Goal: Transaction & Acquisition: Purchase product/service

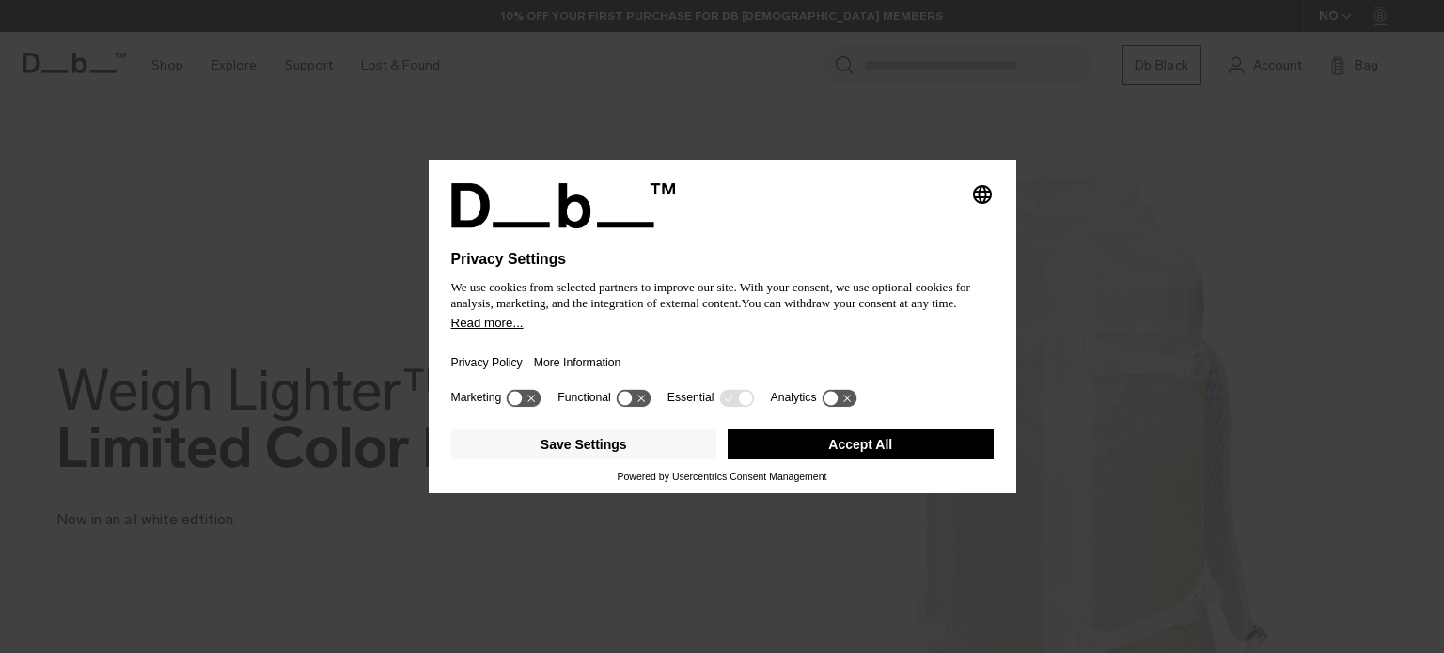
click at [779, 445] on button "Accept All" at bounding box center [861, 445] width 266 height 30
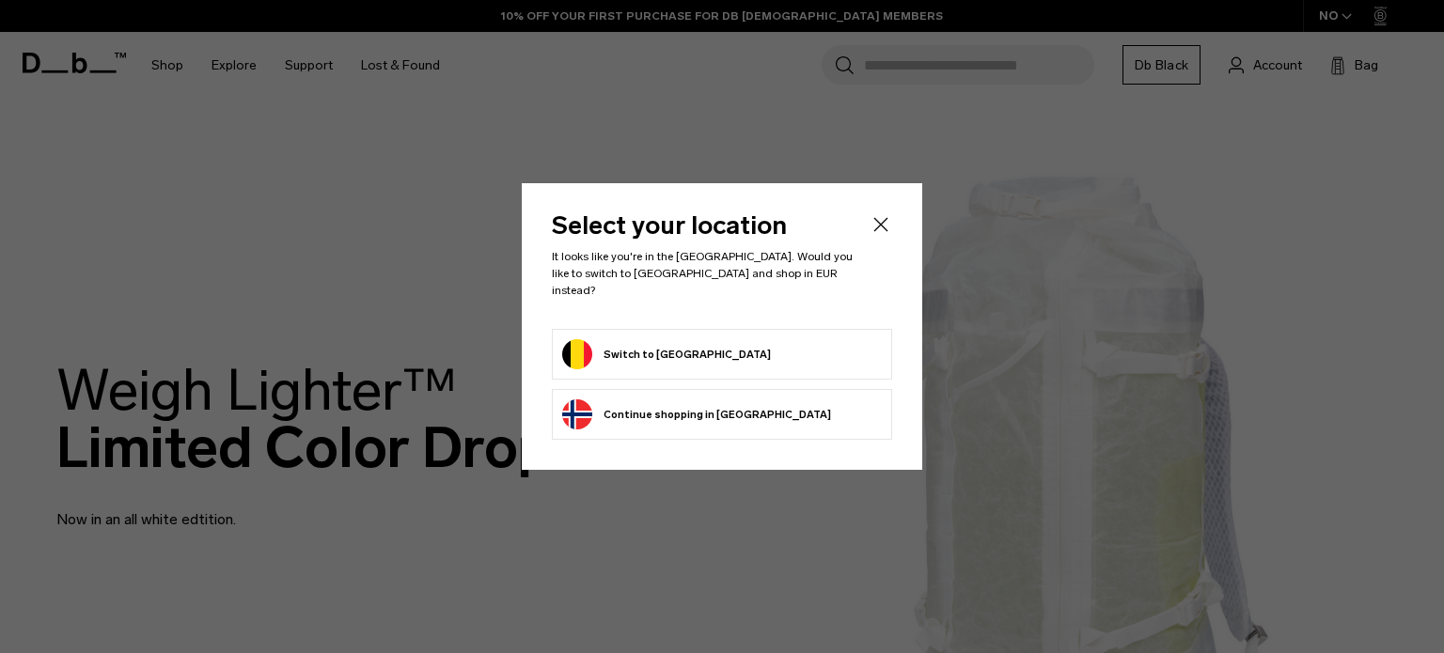
click at [638, 345] on button "Switch to Belgium" at bounding box center [666, 354] width 209 height 30
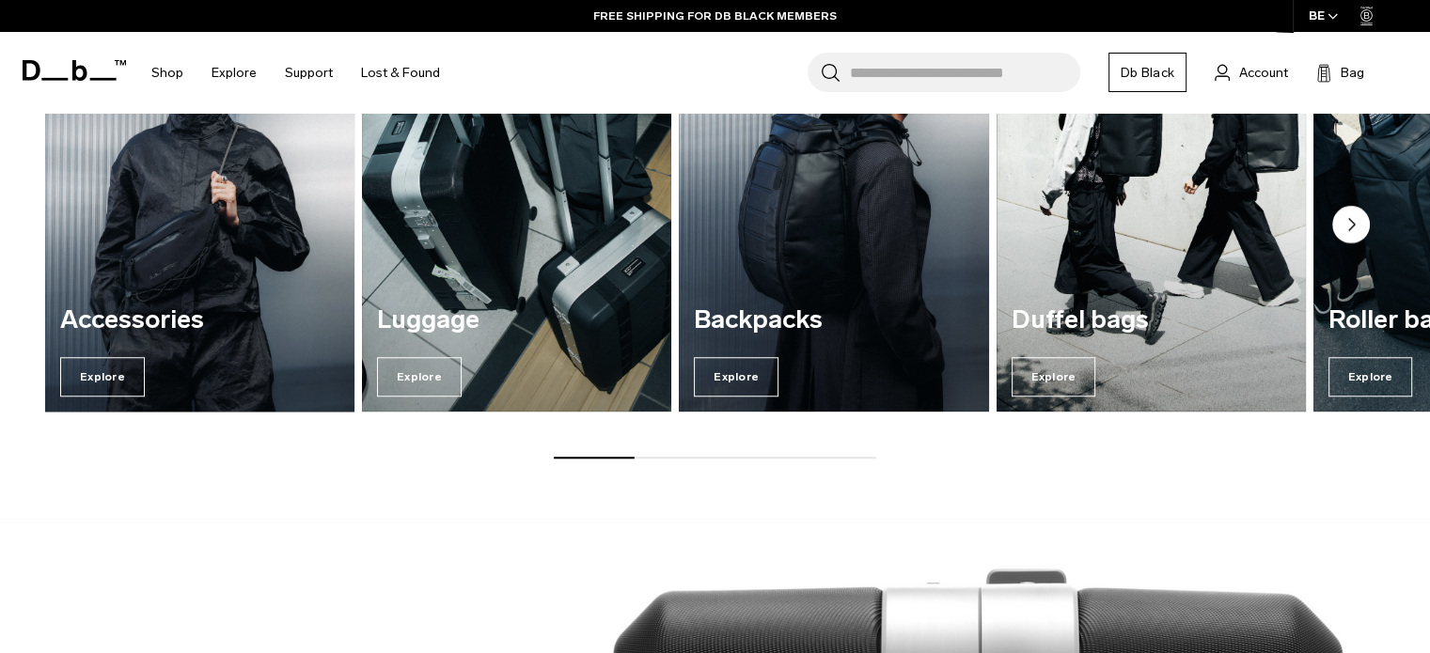
scroll to position [1598, 0]
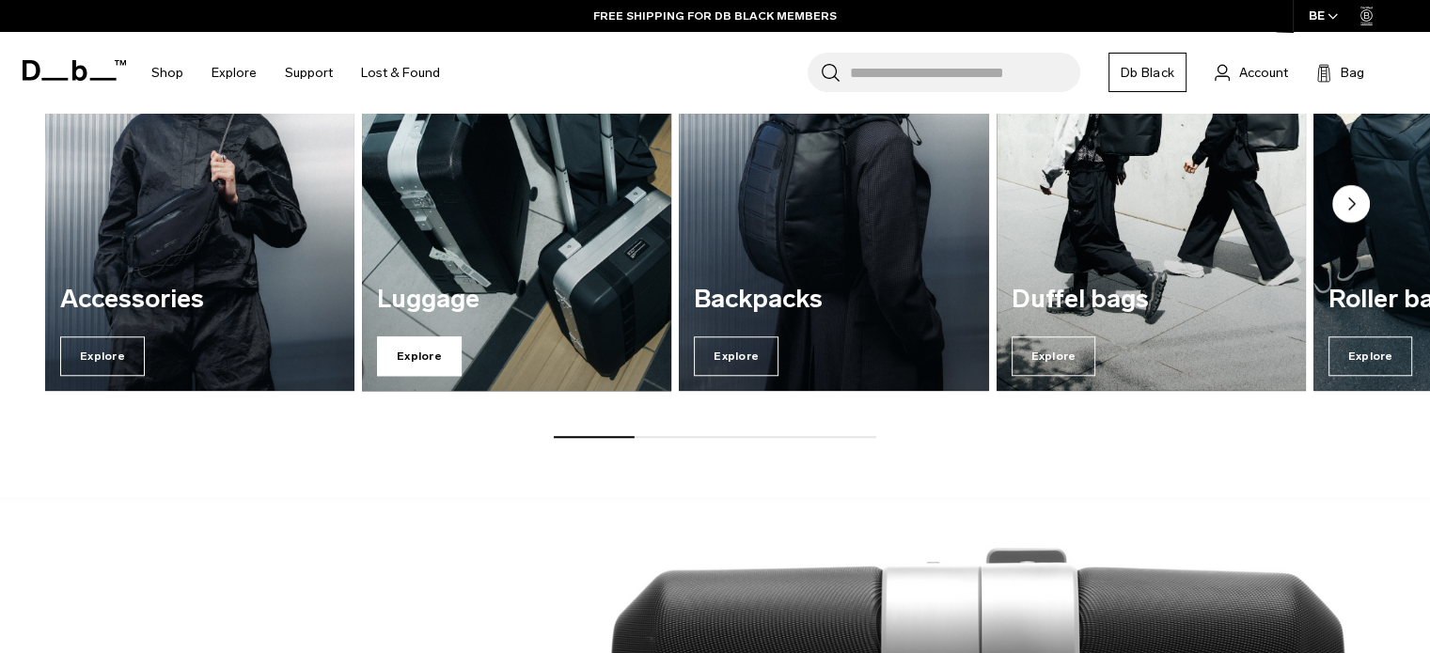
click at [443, 361] on span "Explore" at bounding box center [419, 356] width 85 height 39
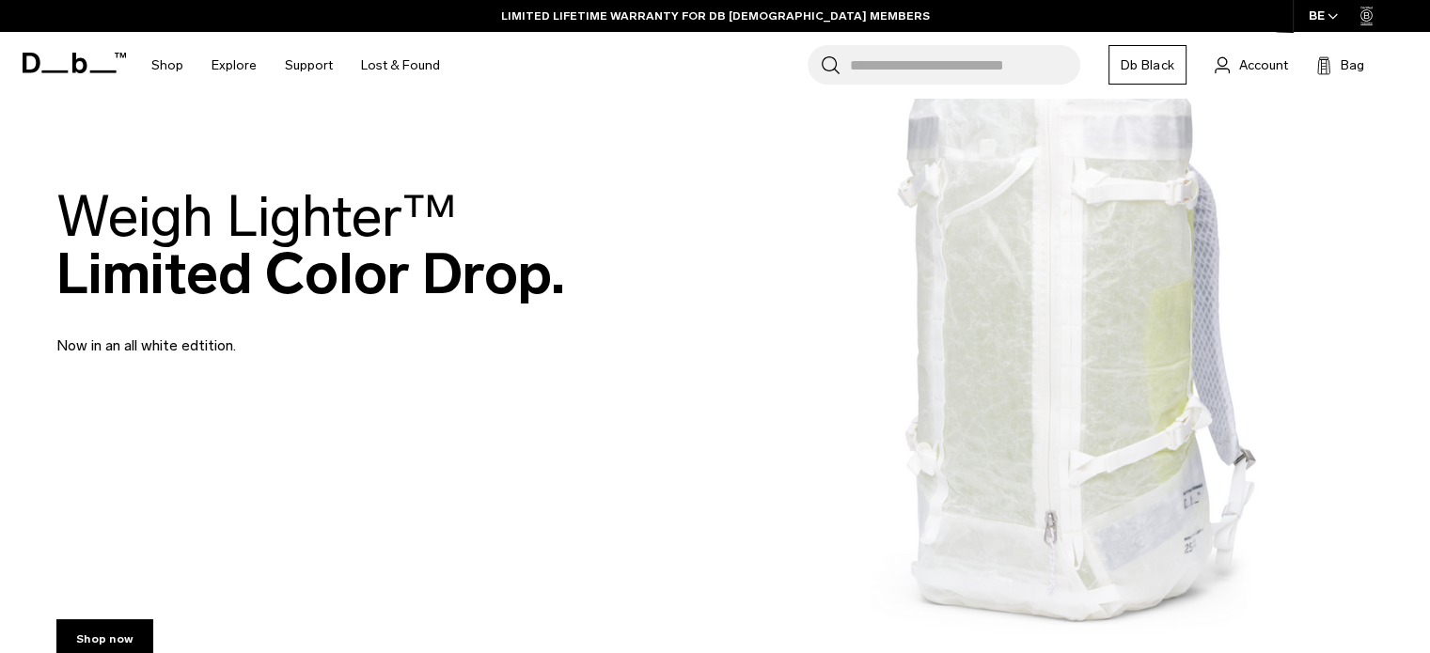
scroll to position [0, 0]
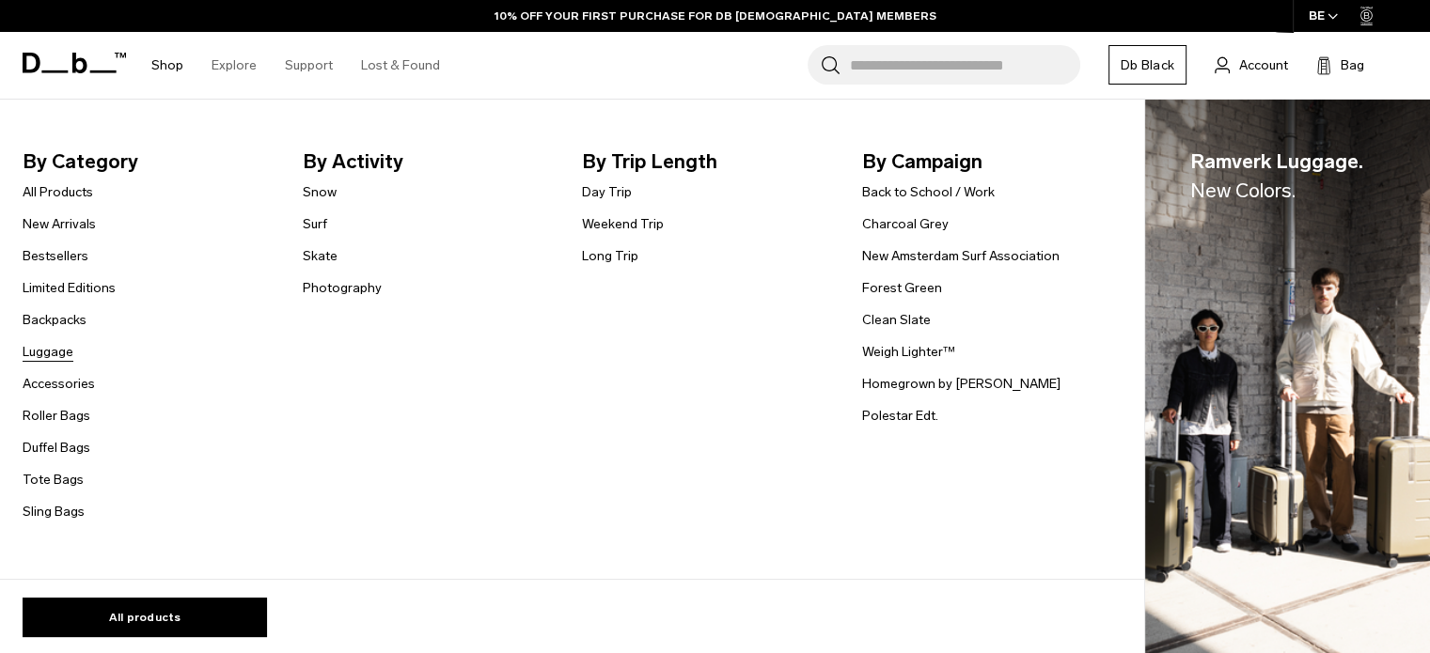
click at [62, 356] on link "Luggage" at bounding box center [48, 352] width 51 height 20
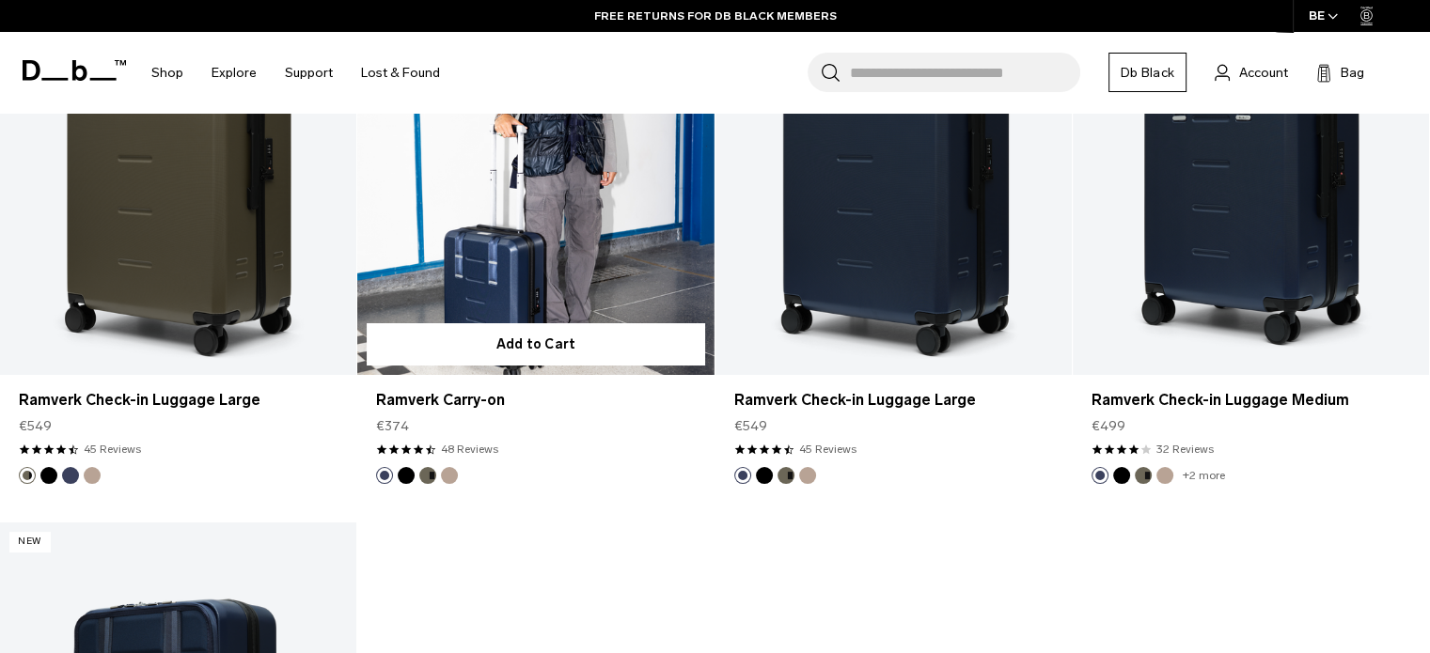
scroll to position [6958, 0]
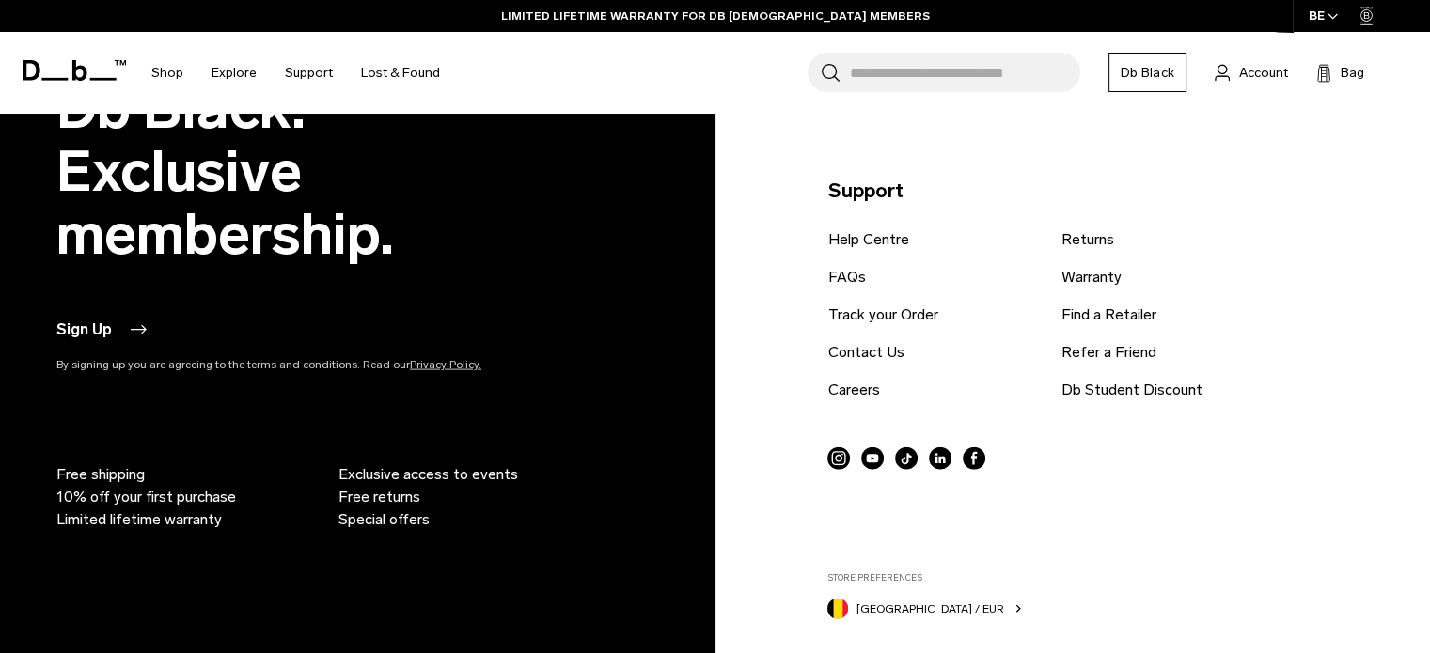
scroll to position [4013, 0]
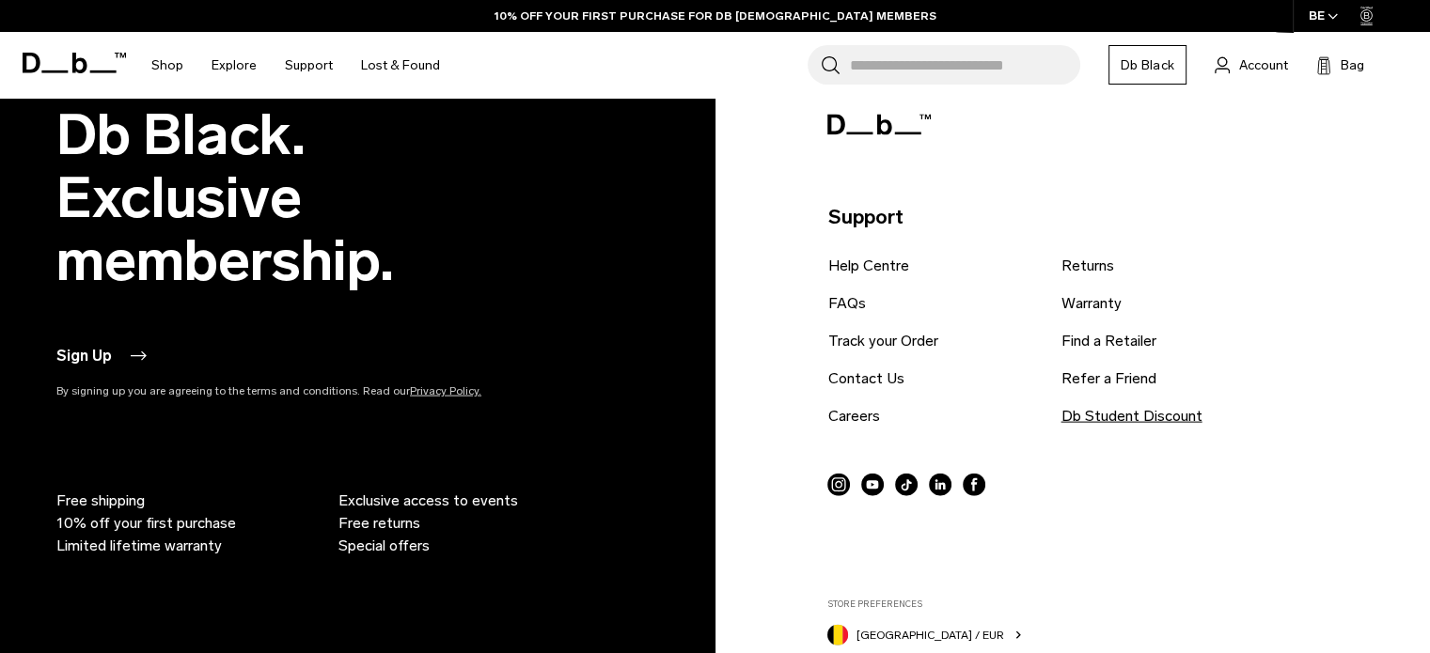
click at [1142, 409] on link "Db Student Discount" at bounding box center [1131, 416] width 141 height 23
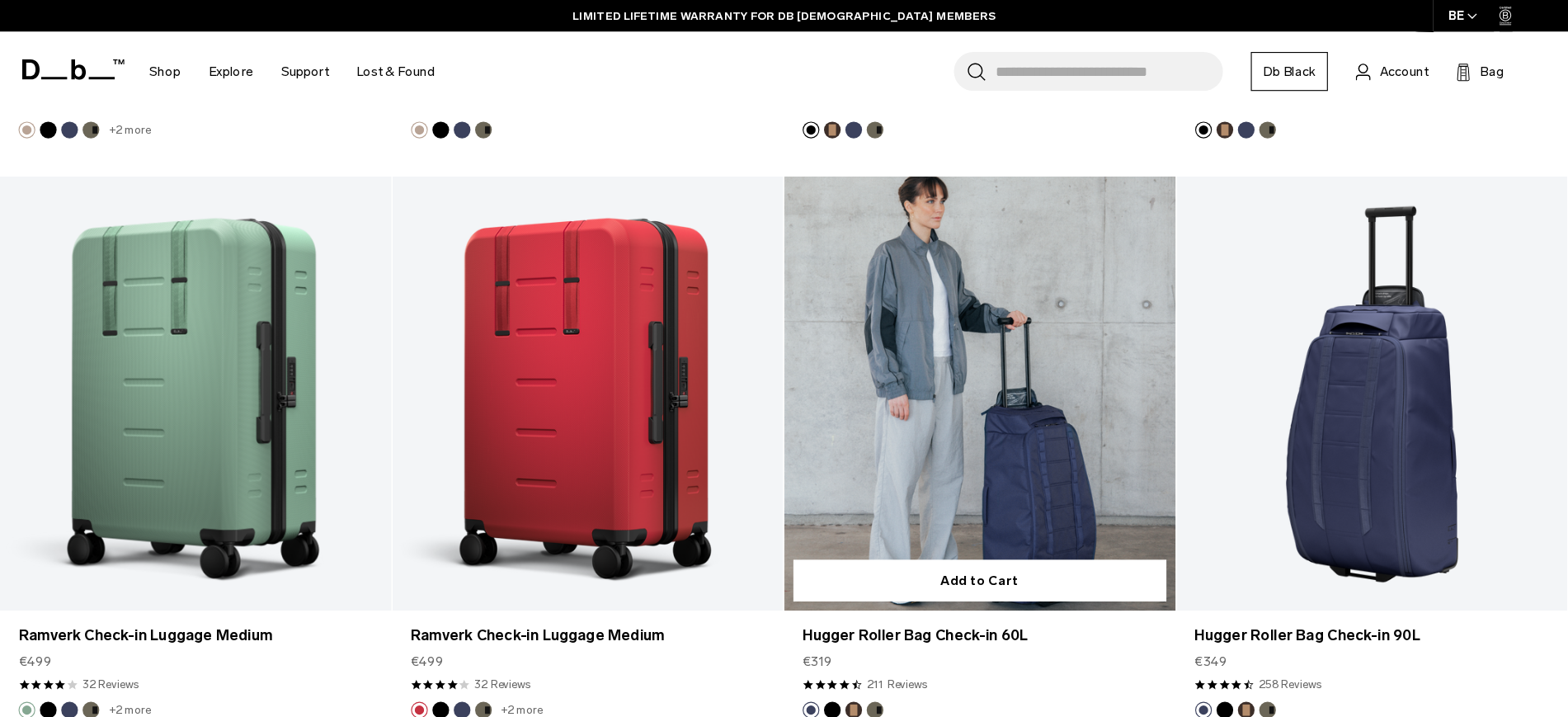
scroll to position [1890, 0]
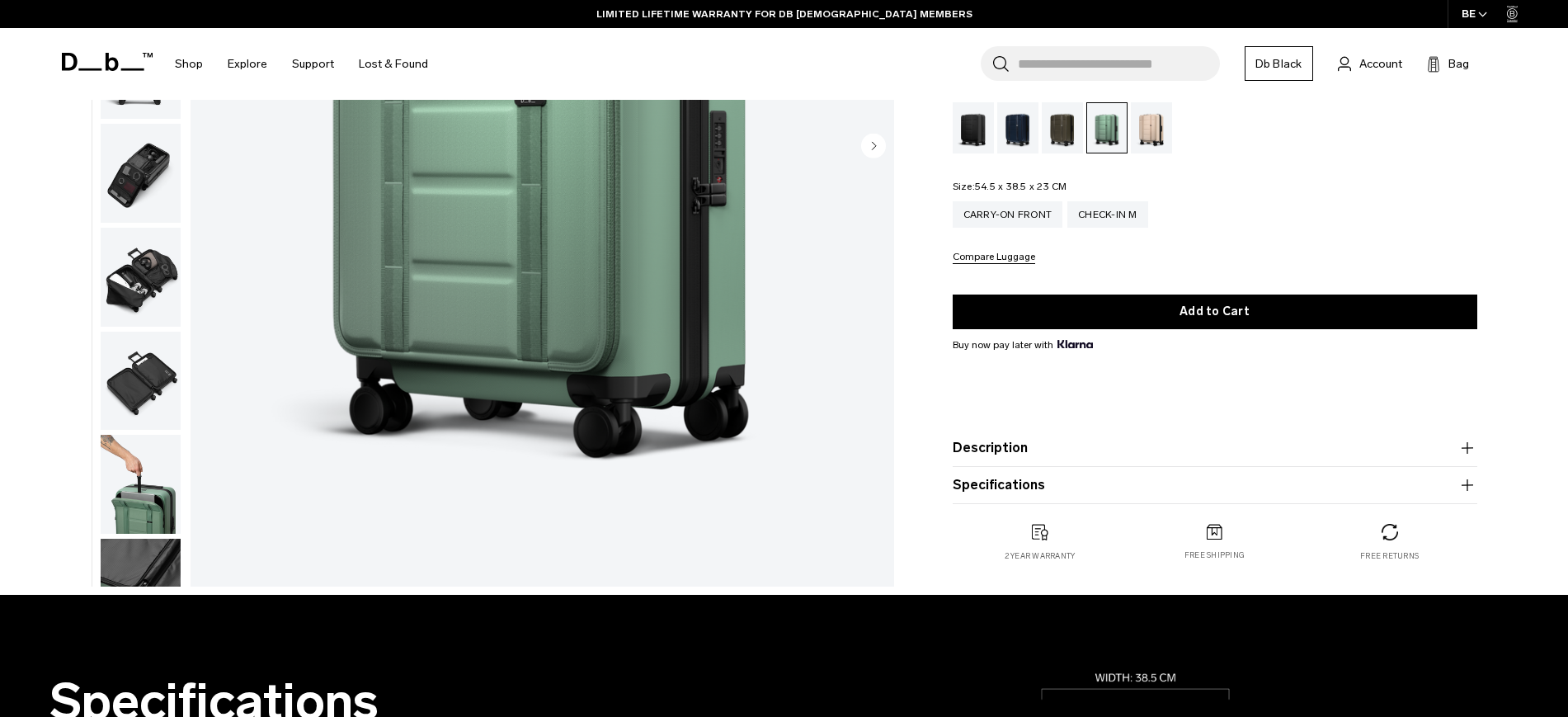
scroll to position [412, 0]
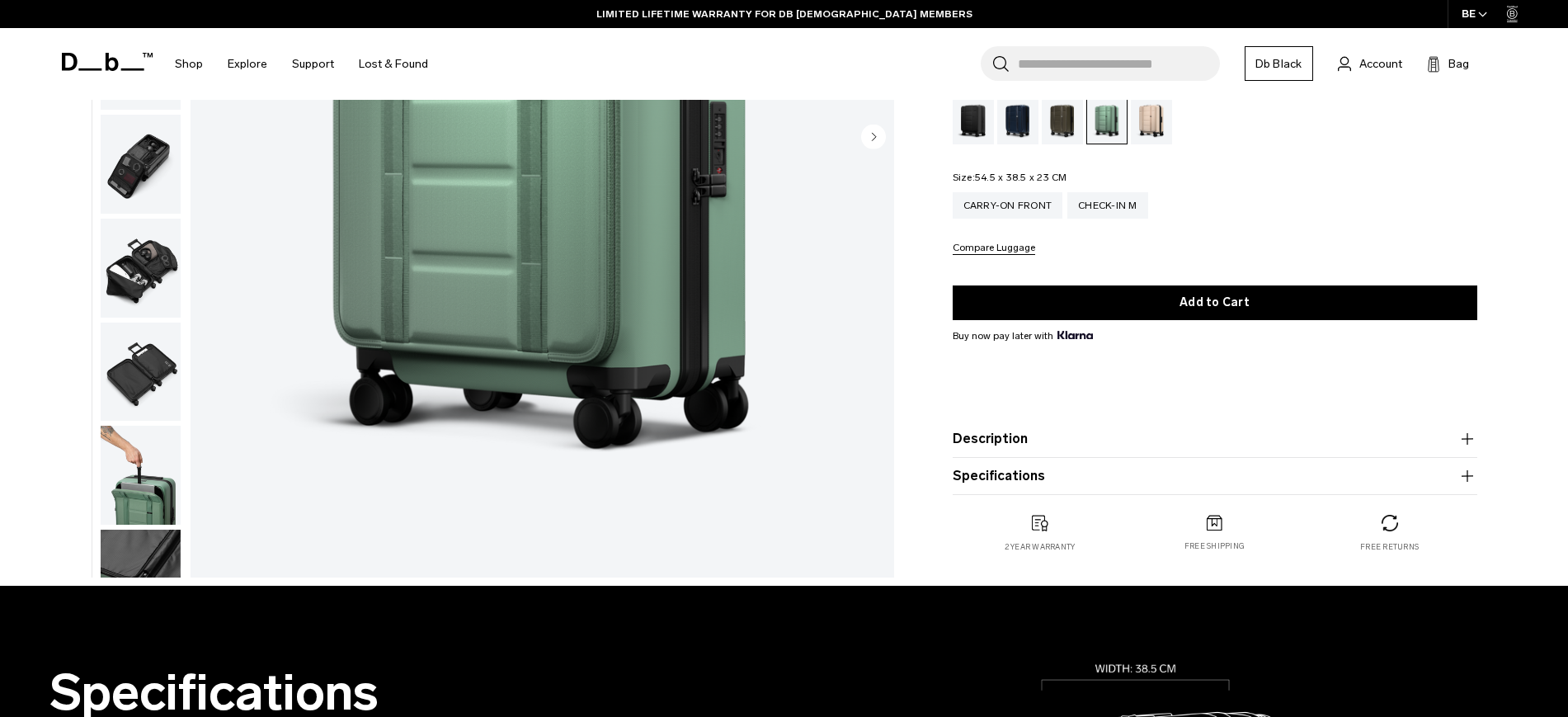
click at [147, 491] on img "button" at bounding box center [140, 475] width 80 height 99
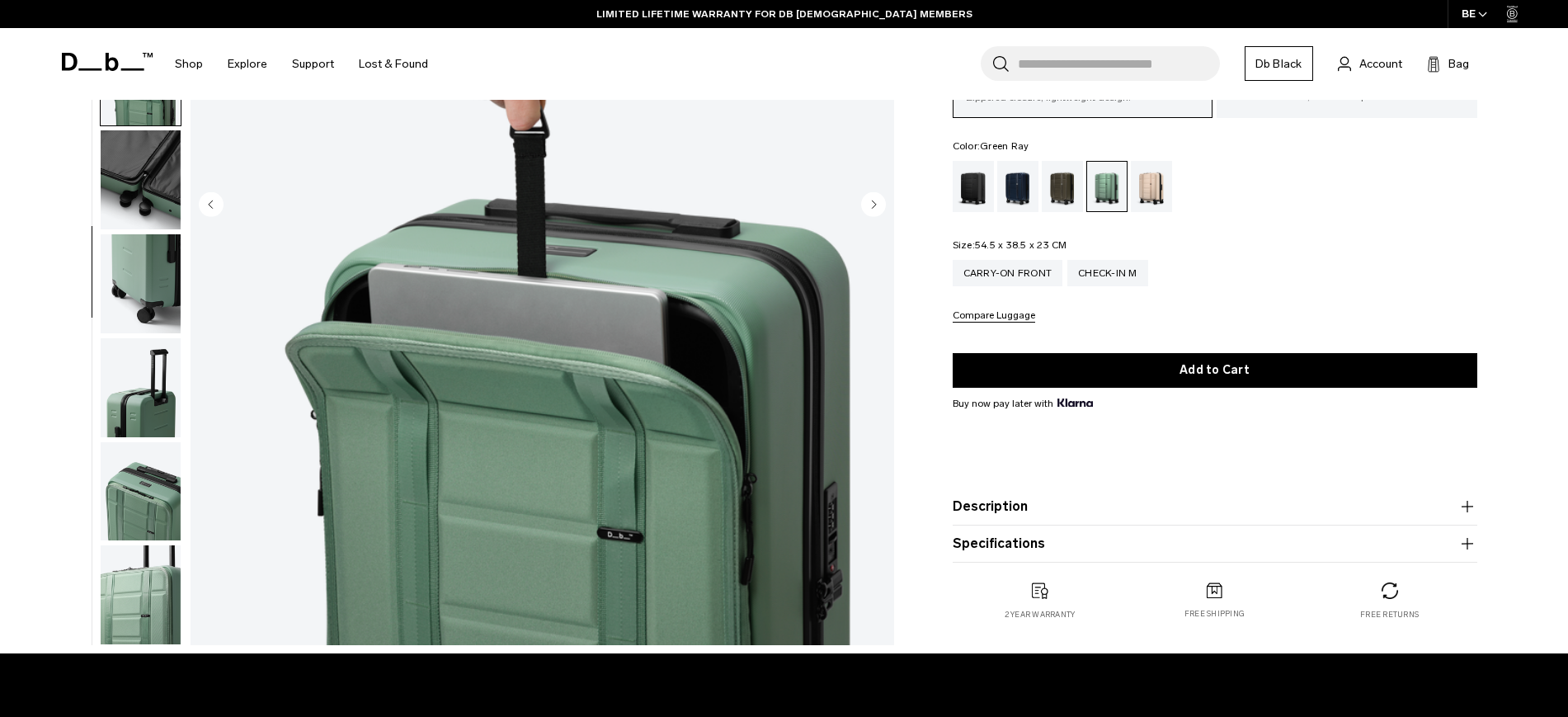
scroll to position [310, 0]
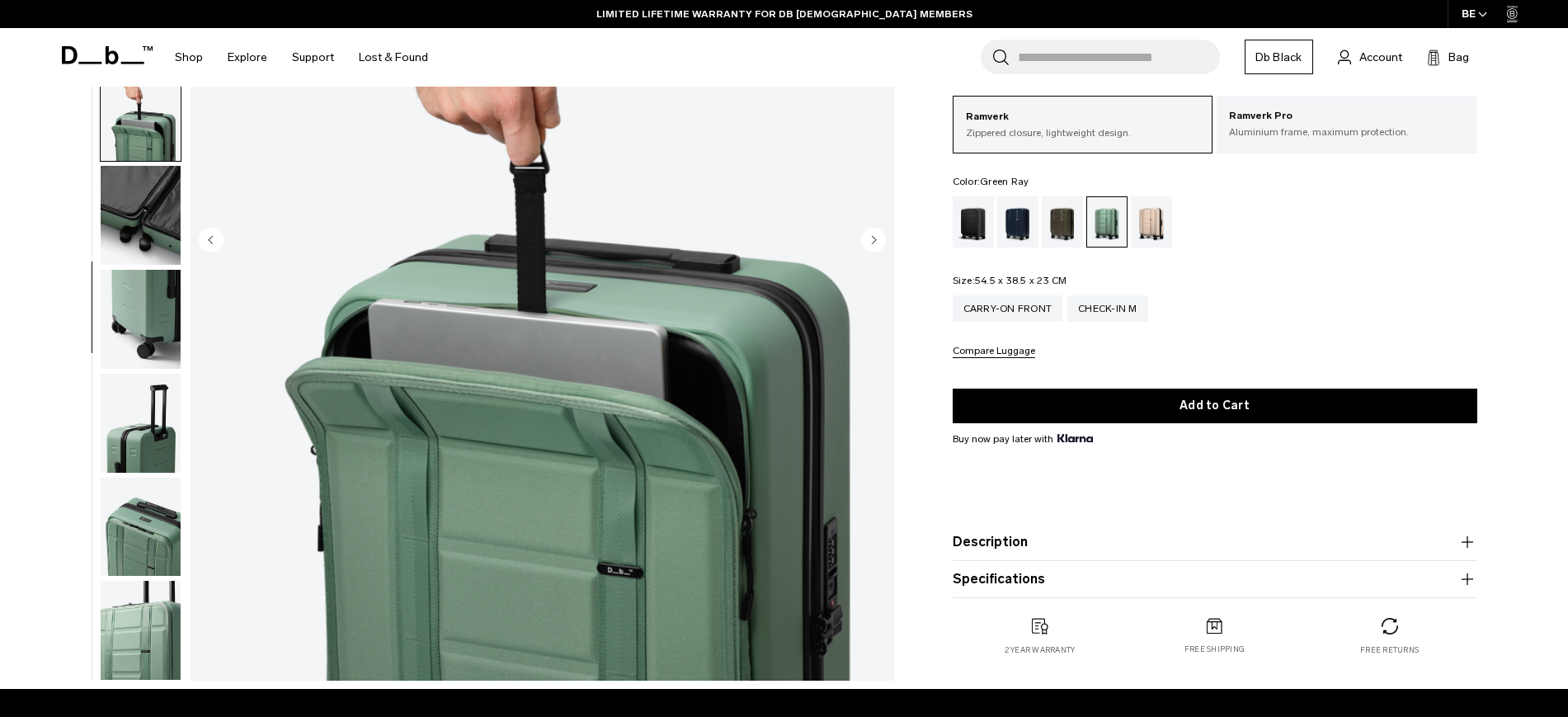
click at [125, 231] on img "button" at bounding box center [140, 215] width 80 height 99
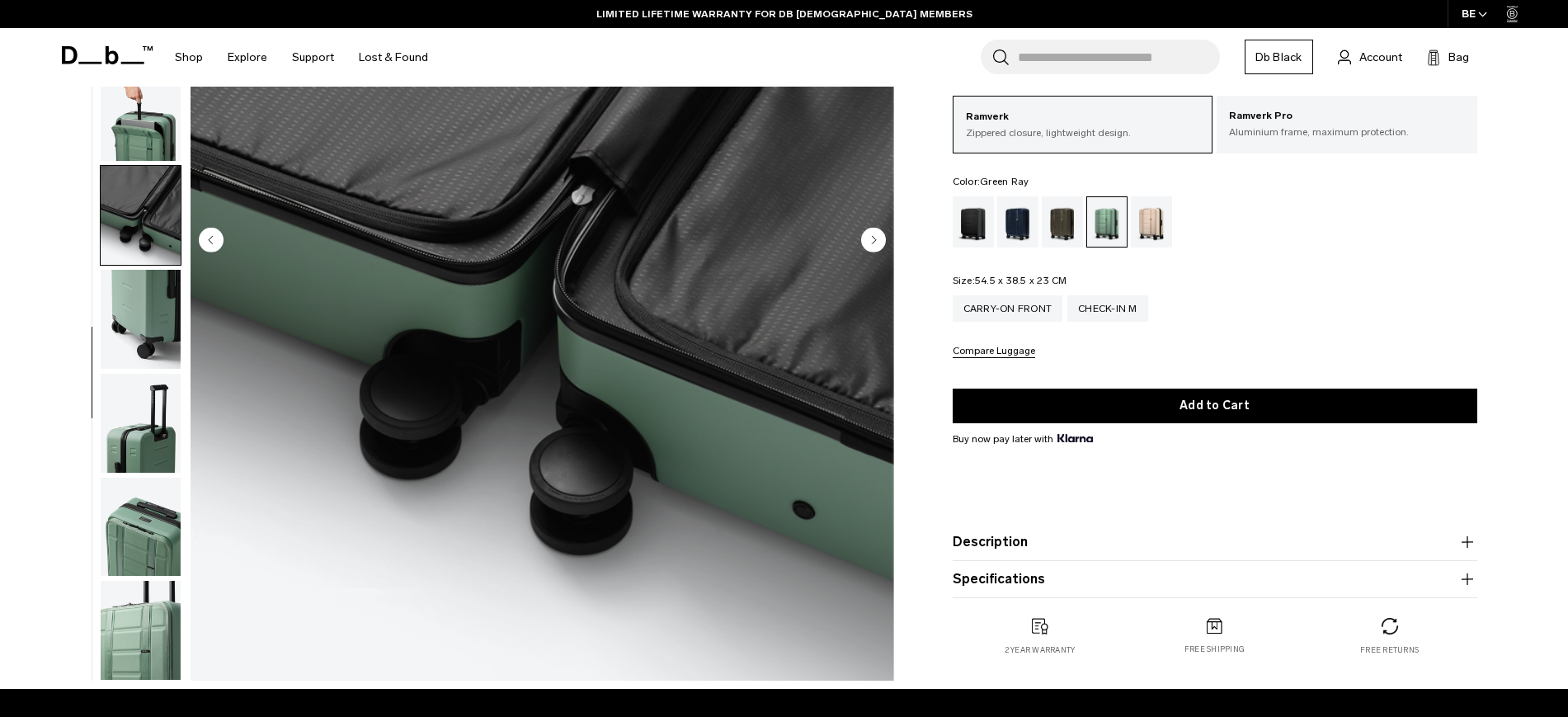
click at [140, 125] on img "button" at bounding box center [140, 111] width 80 height 99
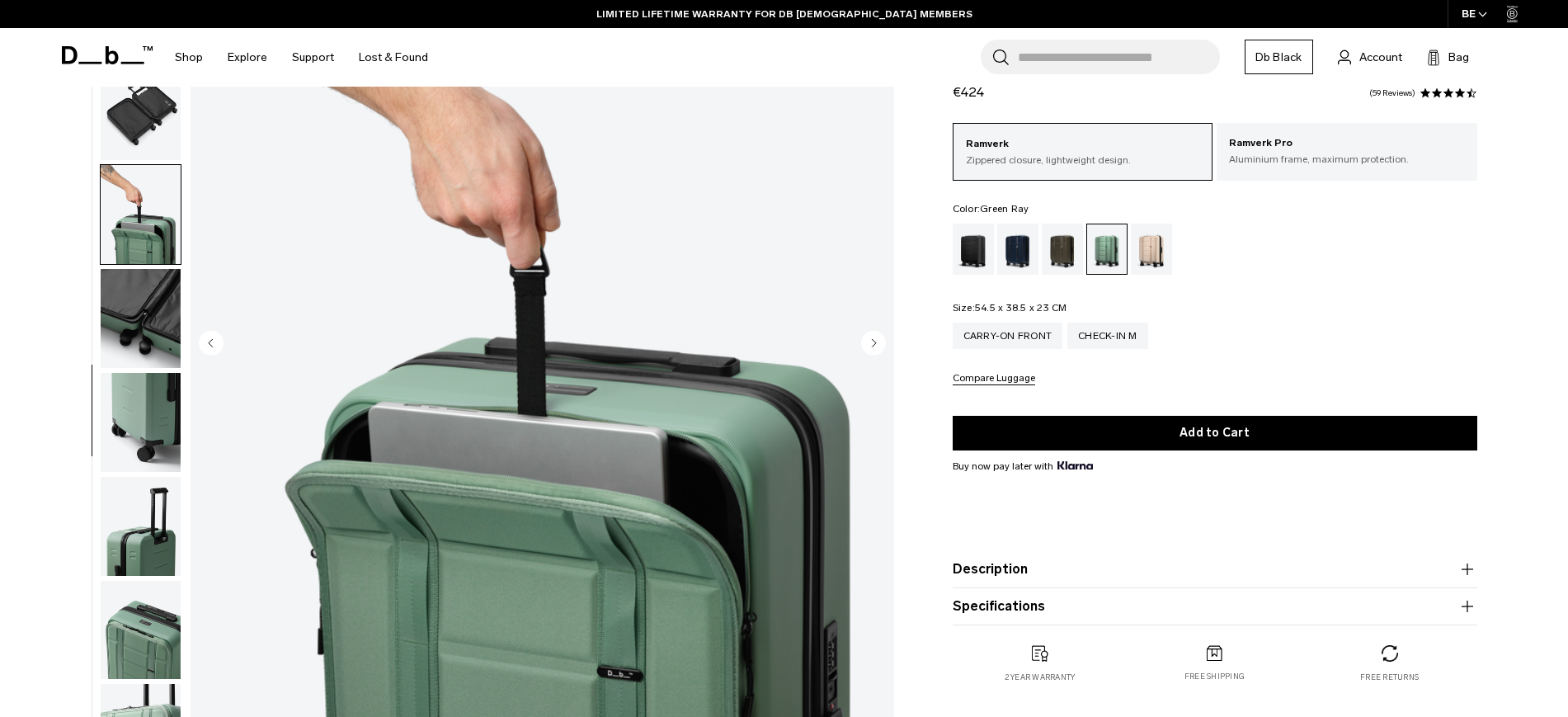
scroll to position [104, 0]
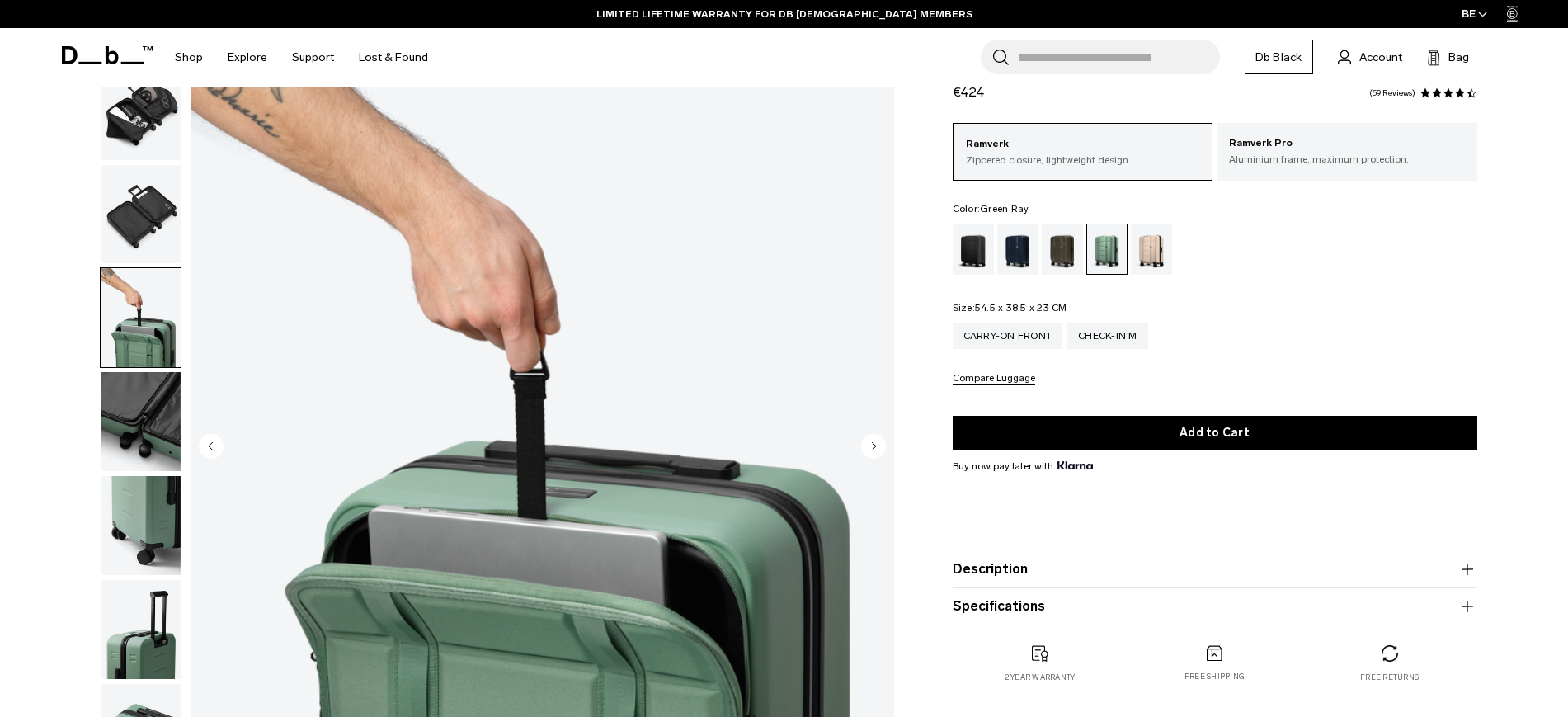
click at [147, 227] on img "button" at bounding box center [140, 214] width 80 height 99
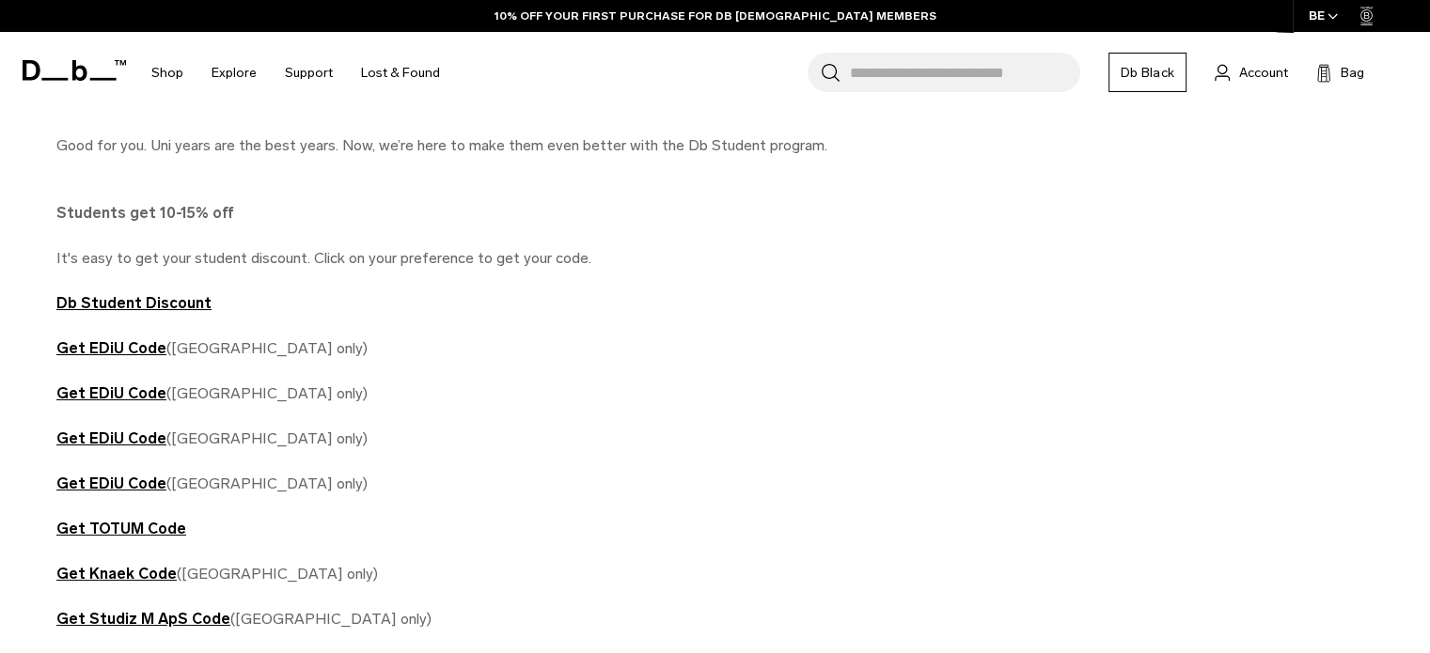
scroll to position [1034, 0]
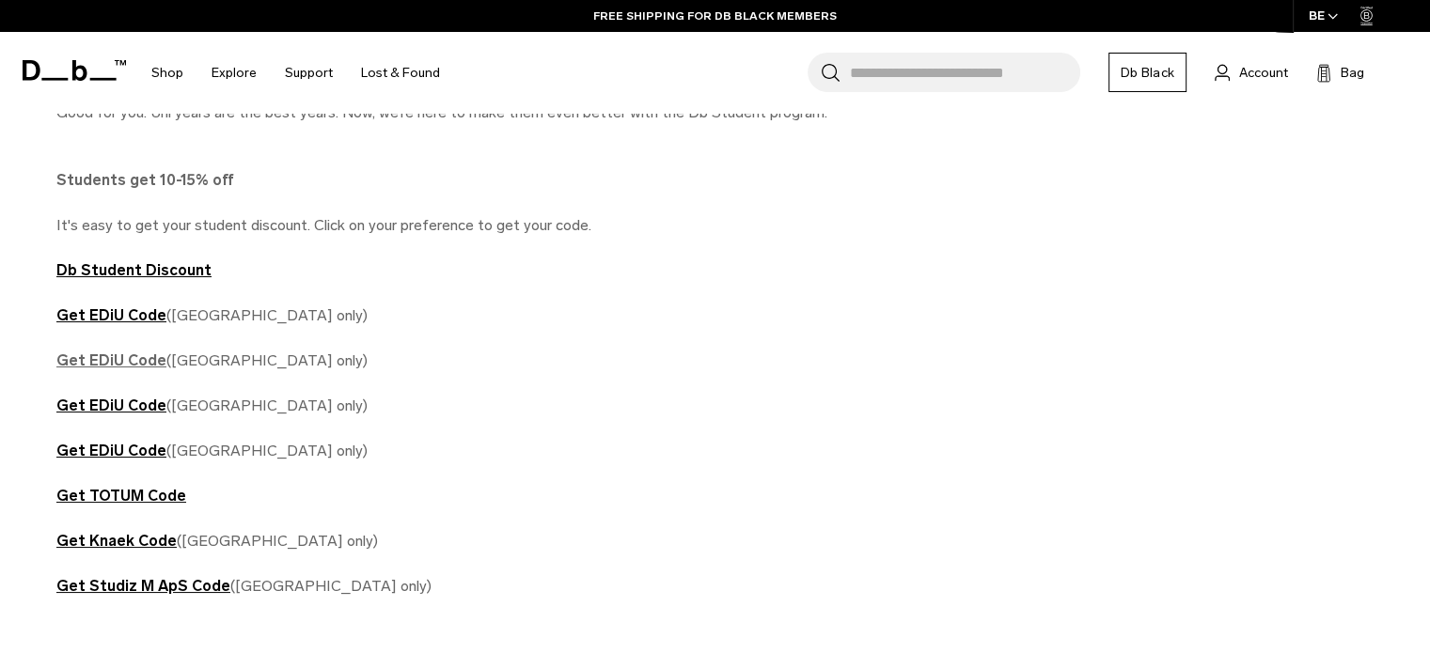
click at [136, 362] on strong "Get EDiU Code" at bounding box center [111, 361] width 110 height 18
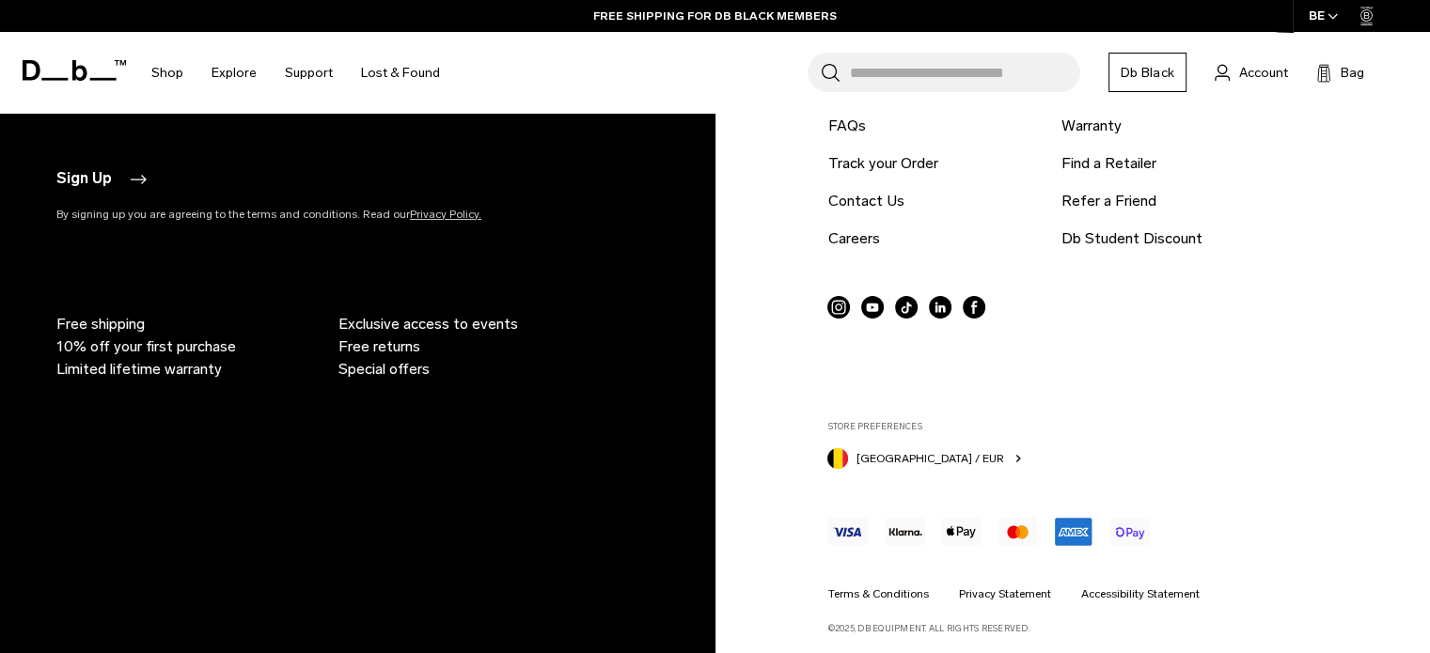
scroll to position [2383, 0]
